Goal: Check status: Check status

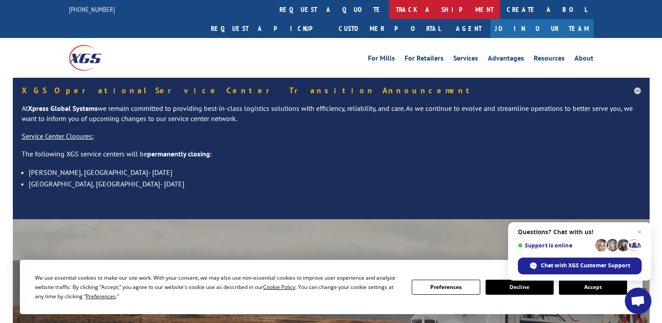
click at [389, 9] on link "track a shipment" at bounding box center [444, 9] width 111 height 19
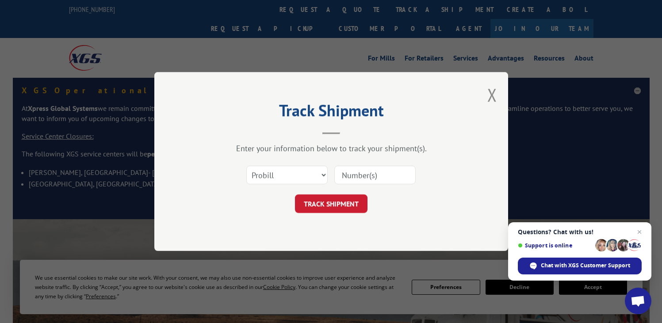
click at [341, 178] on input at bounding box center [374, 175] width 81 height 19
click at [323, 174] on select "Select category... Probill BOL PO" at bounding box center [286, 175] width 81 height 19
click at [246, 166] on select "Select category... Probill BOL PO" at bounding box center [286, 175] width 81 height 19
click at [340, 169] on input at bounding box center [374, 175] width 81 height 19
type input "17501631"
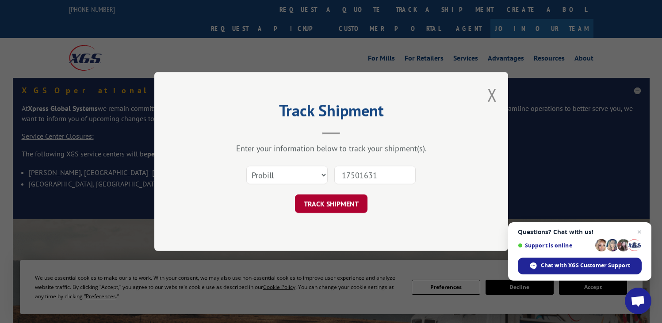
click at [330, 201] on button "TRACK SHIPMENT" at bounding box center [331, 204] width 73 height 19
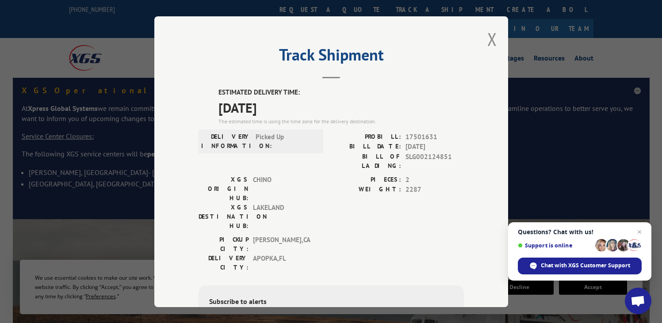
scroll to position [44, 0]
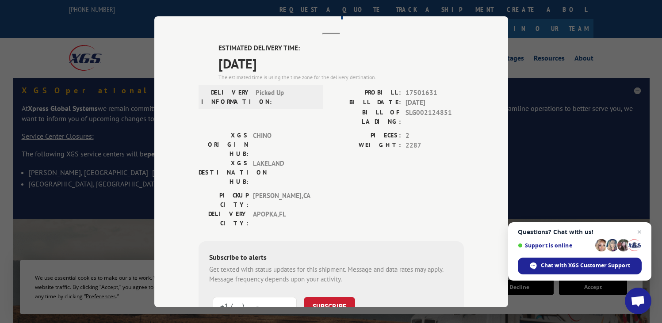
click at [221, 297] on input "+1 (___) ___-____" at bounding box center [255, 306] width 84 height 19
type input "[PHONE_NUMBER]"
click at [315, 297] on button "SUBSCRIBE" at bounding box center [329, 306] width 51 height 19
drag, startPoint x: 360, startPoint y: 33, endPoint x: 331, endPoint y: 28, distance: 29.7
click at [331, 28] on header "Track Shipment" at bounding box center [331, 19] width 265 height 30
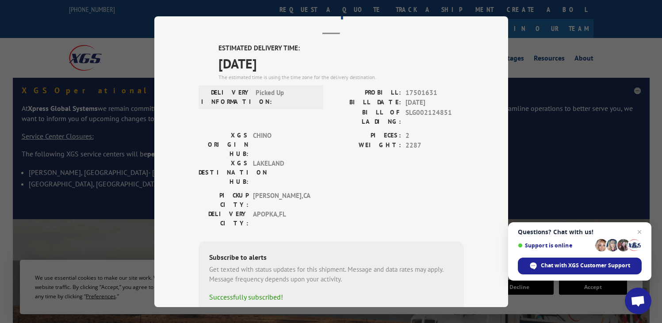
drag, startPoint x: 286, startPoint y: 25, endPoint x: 236, endPoint y: 31, distance: 50.0
click at [236, 31] on header "Track Shipment" at bounding box center [331, 19] width 265 height 30
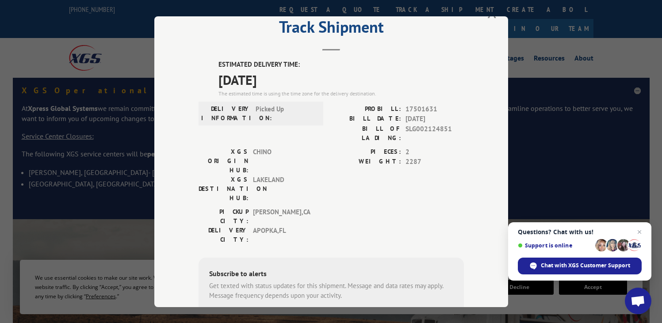
scroll to position [0, 0]
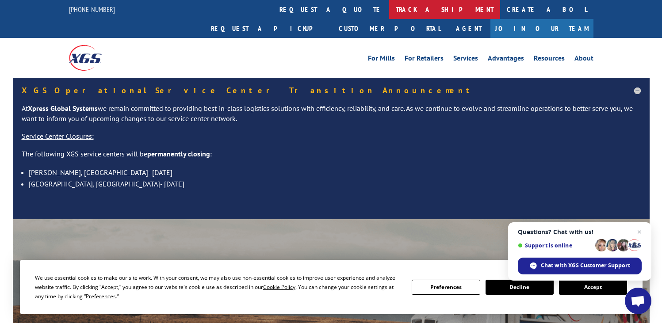
click at [389, 8] on link "track a shipment" at bounding box center [444, 9] width 111 height 19
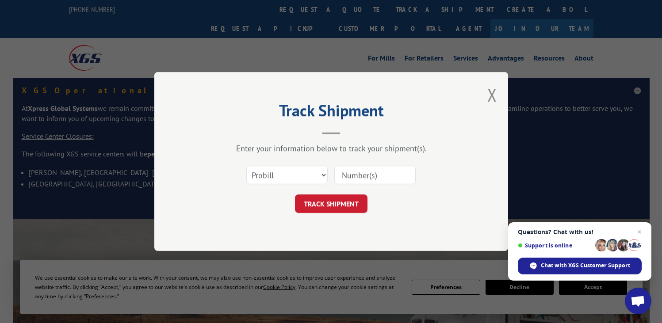
click at [344, 171] on input at bounding box center [374, 175] width 81 height 19
type input "17501631"
click at [331, 208] on button "TRACK SHIPMENT" at bounding box center [331, 204] width 73 height 19
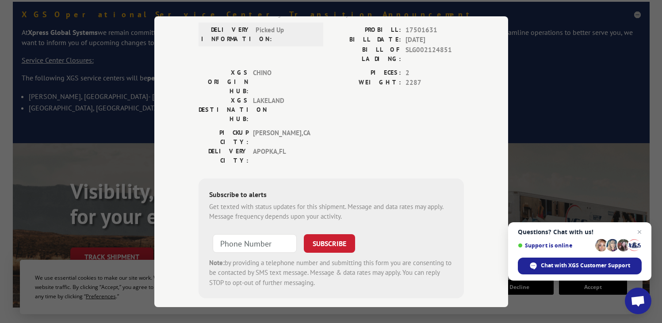
scroll to position [88, 0]
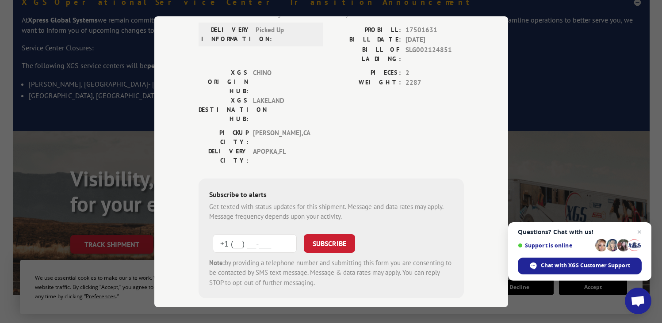
click at [220, 234] on input "+1 (___) ___-____" at bounding box center [255, 243] width 84 height 19
type input "[PHONE_NUMBER]"
click at [329, 234] on button "SUBSCRIBE" at bounding box center [329, 243] width 51 height 19
click at [386, 295] on div "Failed: Request error: This number is already subscribed" at bounding box center [331, 300] width 244 height 10
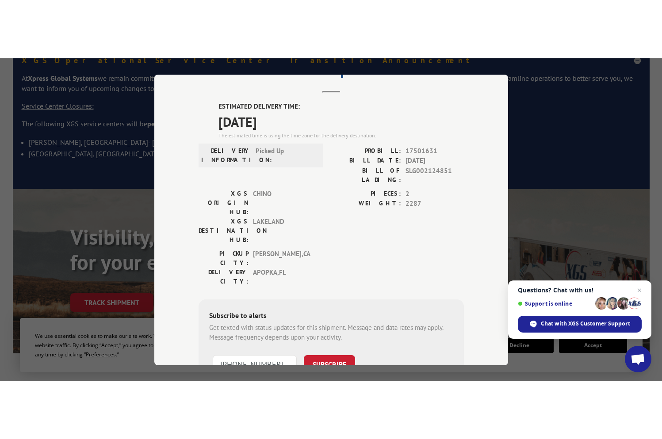
scroll to position [0, 0]
